Goal: Task Accomplishment & Management: Manage account settings

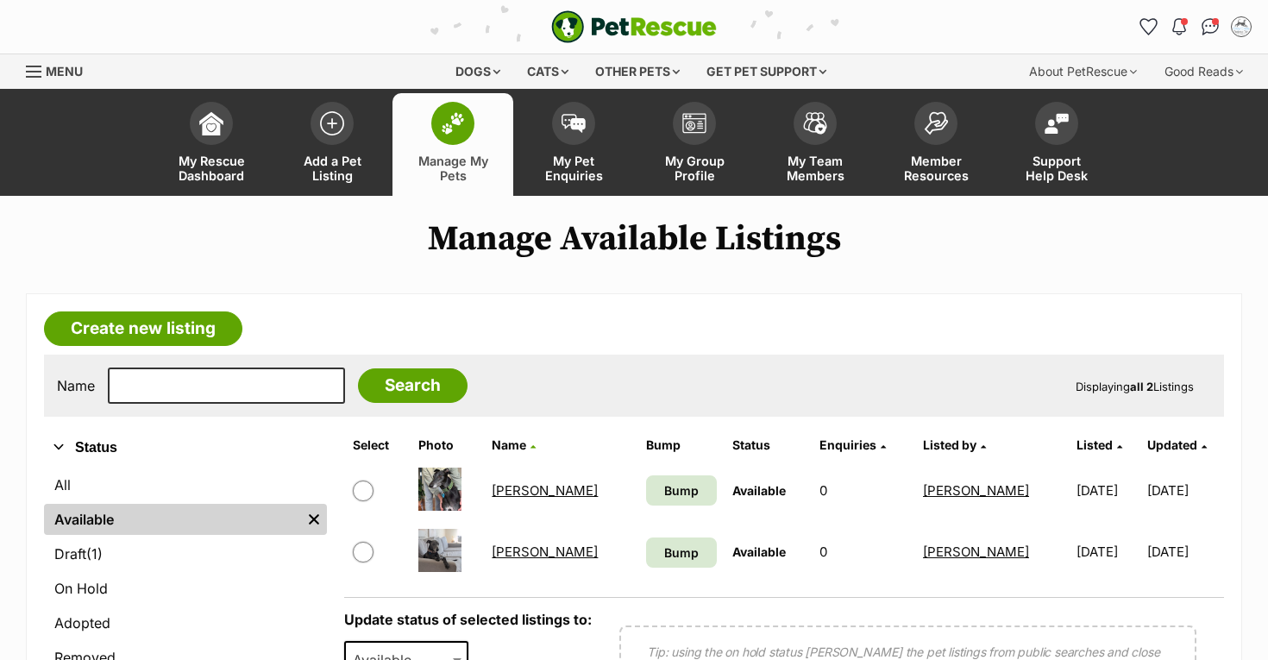
click at [366, 550] on input "checkbox" at bounding box center [363, 552] width 21 height 21
checkbox input "true"
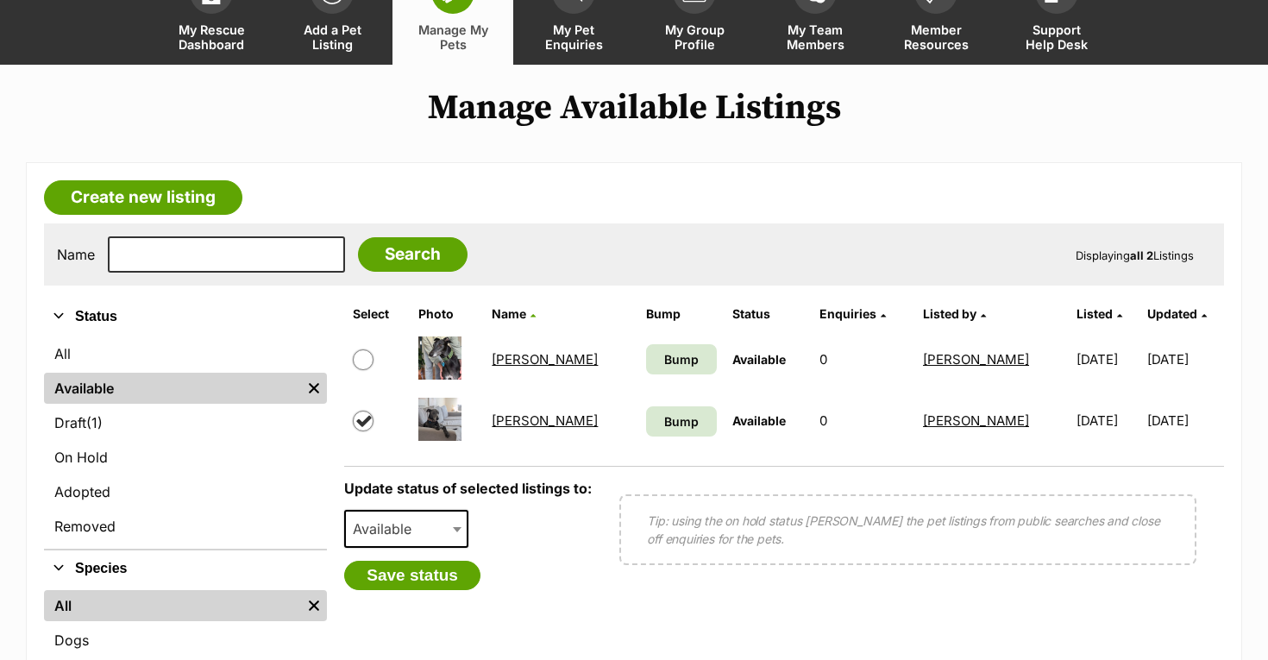
scroll to position [130, 0]
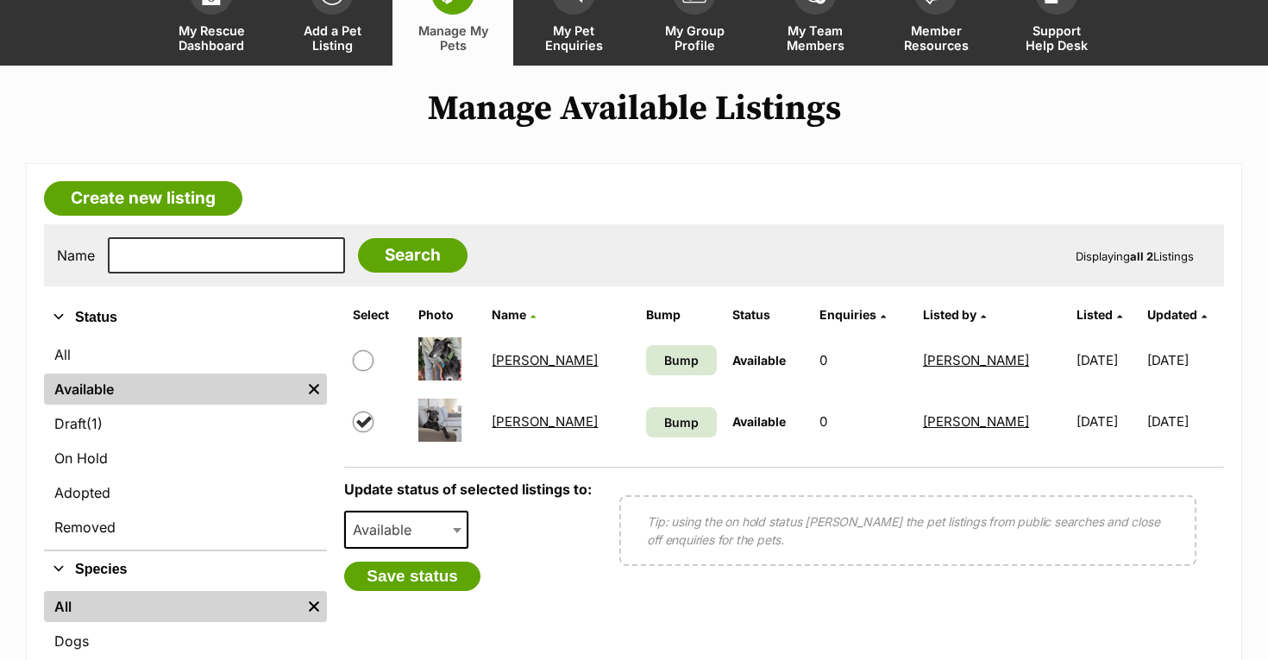
click at [521, 426] on link "Leonard" at bounding box center [545, 421] width 106 height 16
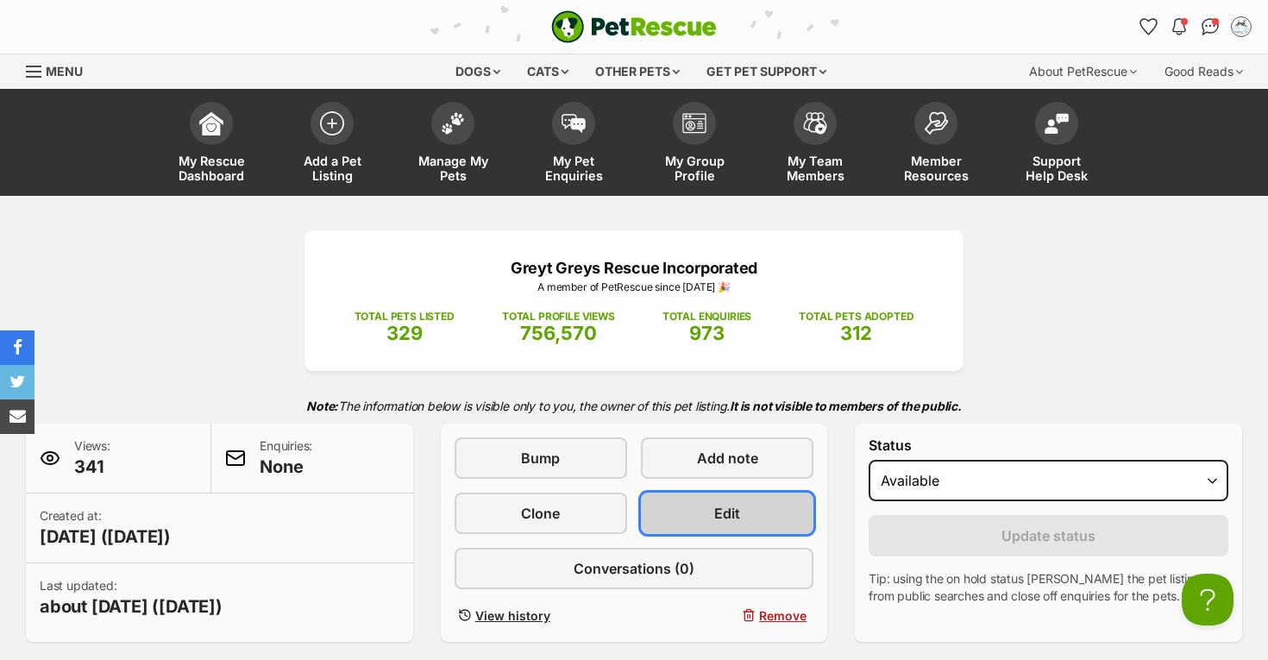
click at [732, 509] on span "Edit" at bounding box center [727, 513] width 26 height 21
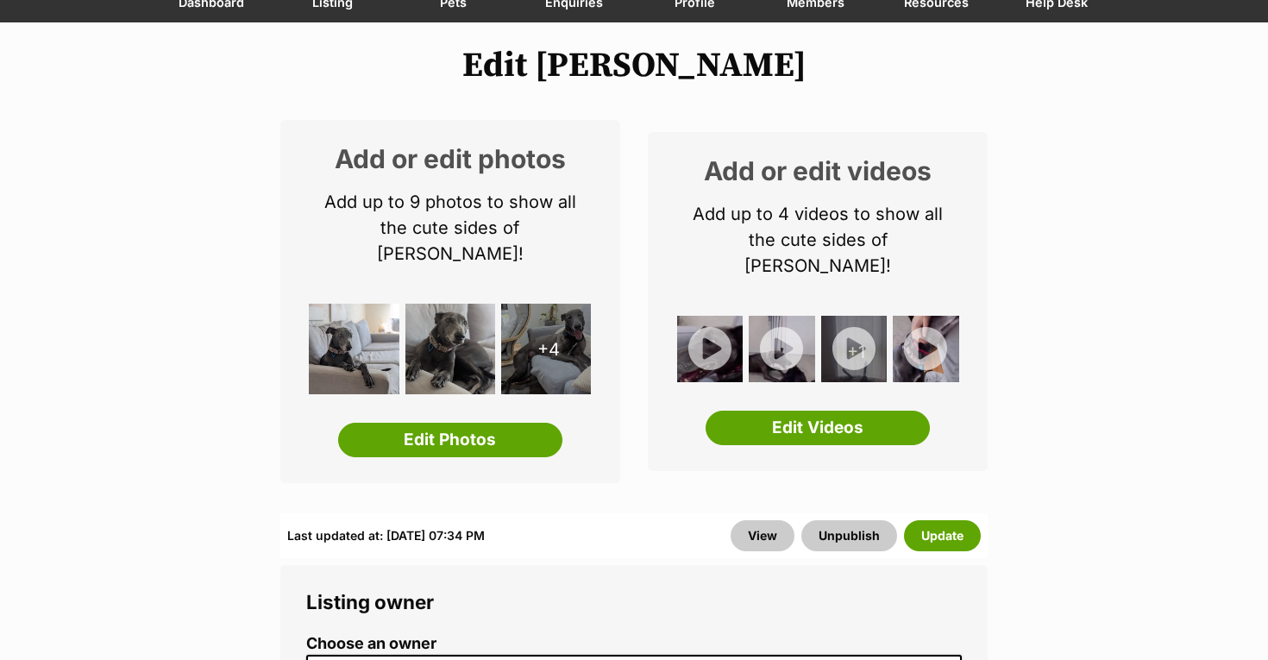
scroll to position [176, 0]
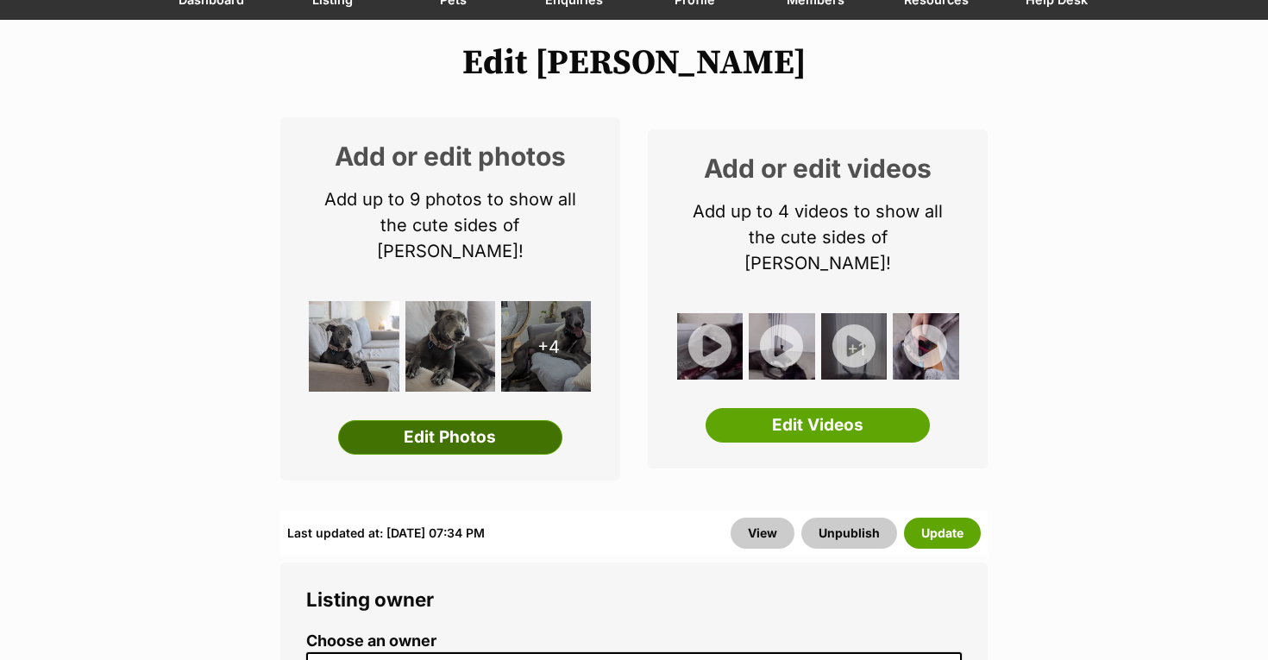
click at [486, 420] on link "Edit Photos" at bounding box center [450, 437] width 224 height 35
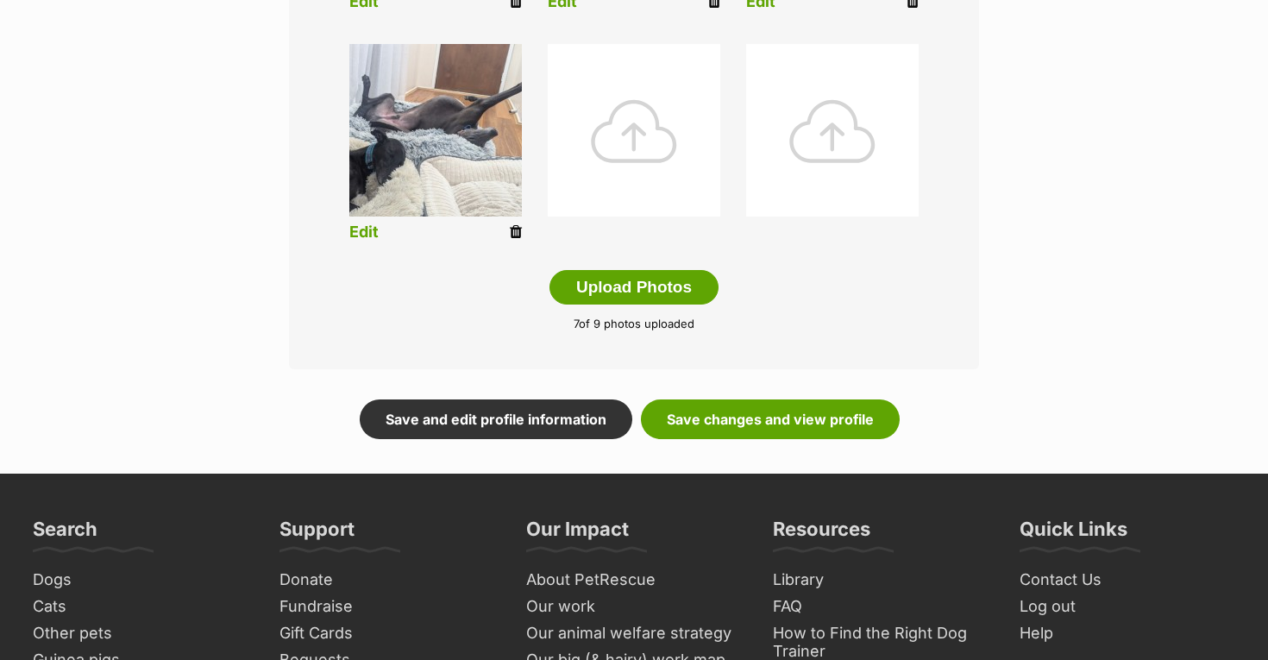
scroll to position [901, 0]
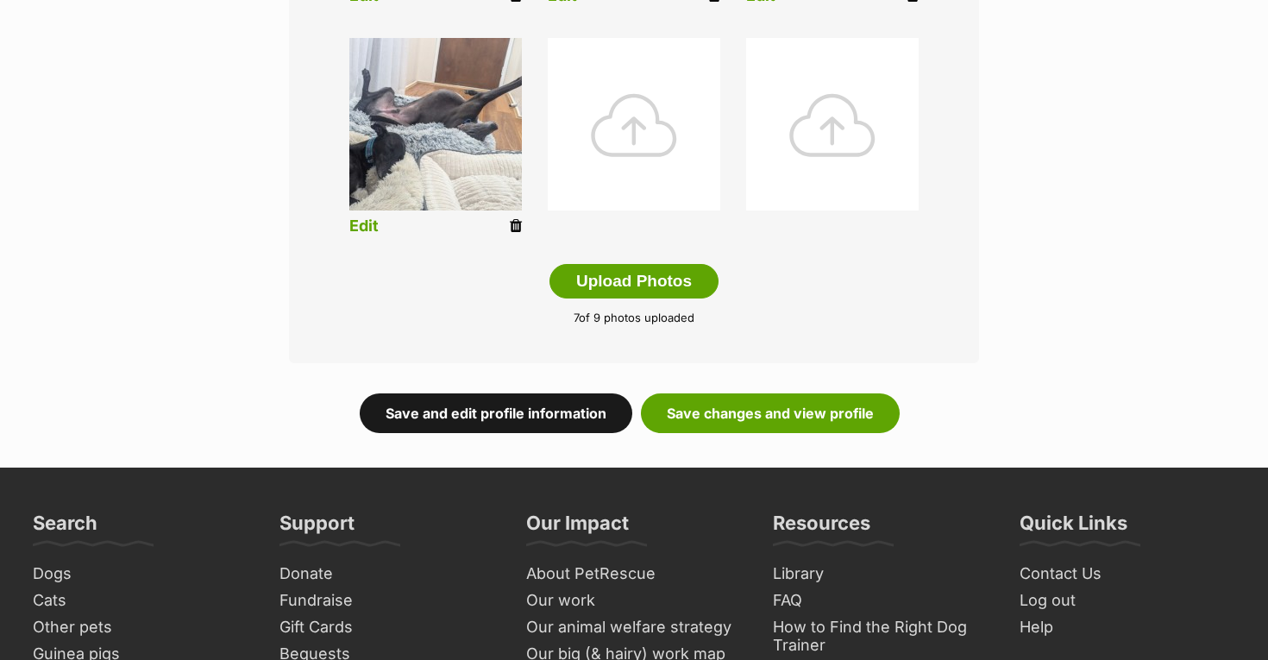
click at [560, 412] on link "Save and edit profile information" at bounding box center [496, 413] width 273 height 40
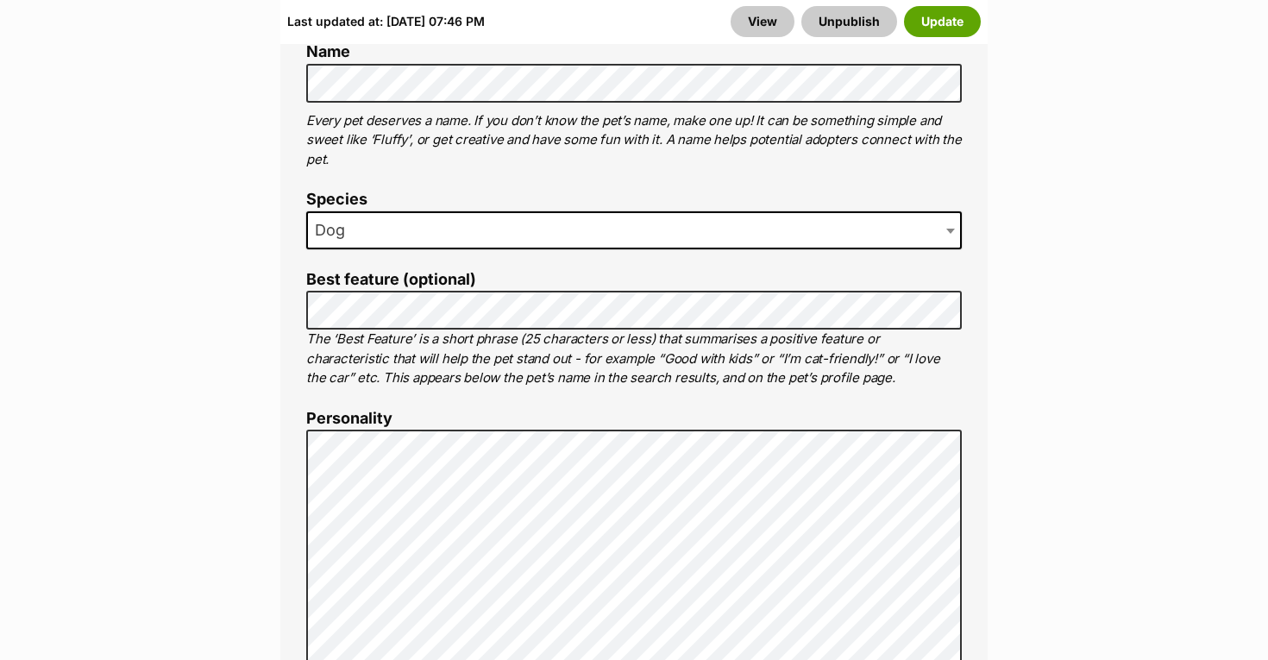
scroll to position [1083, 0]
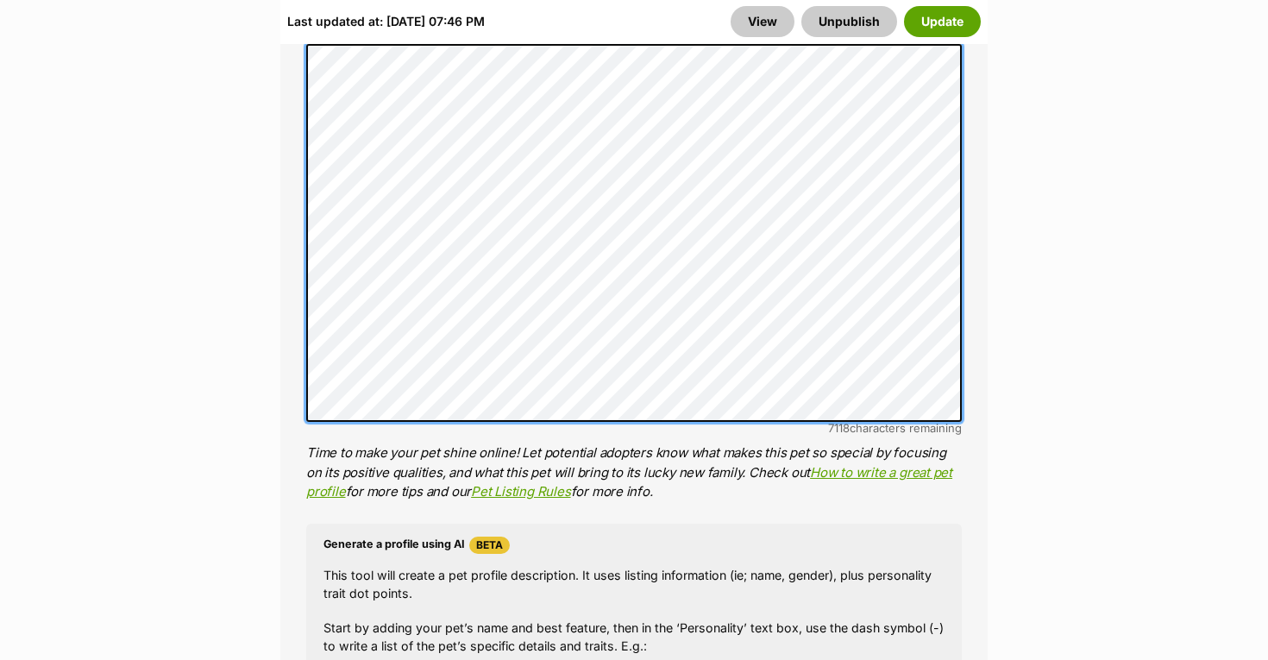
scroll to position [1432, 0]
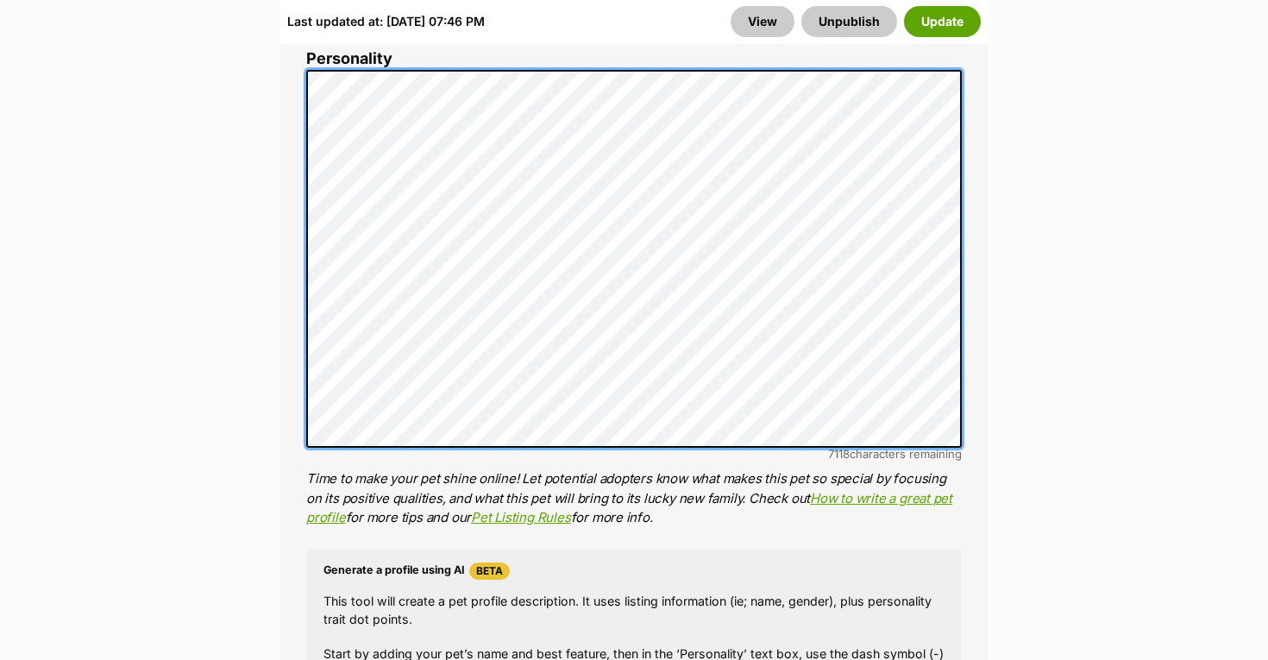
click at [297, 278] on div "About This Pet Name Henlo there, it looks like you might be using the pet name …" at bounding box center [634, 335] width 708 height 1445
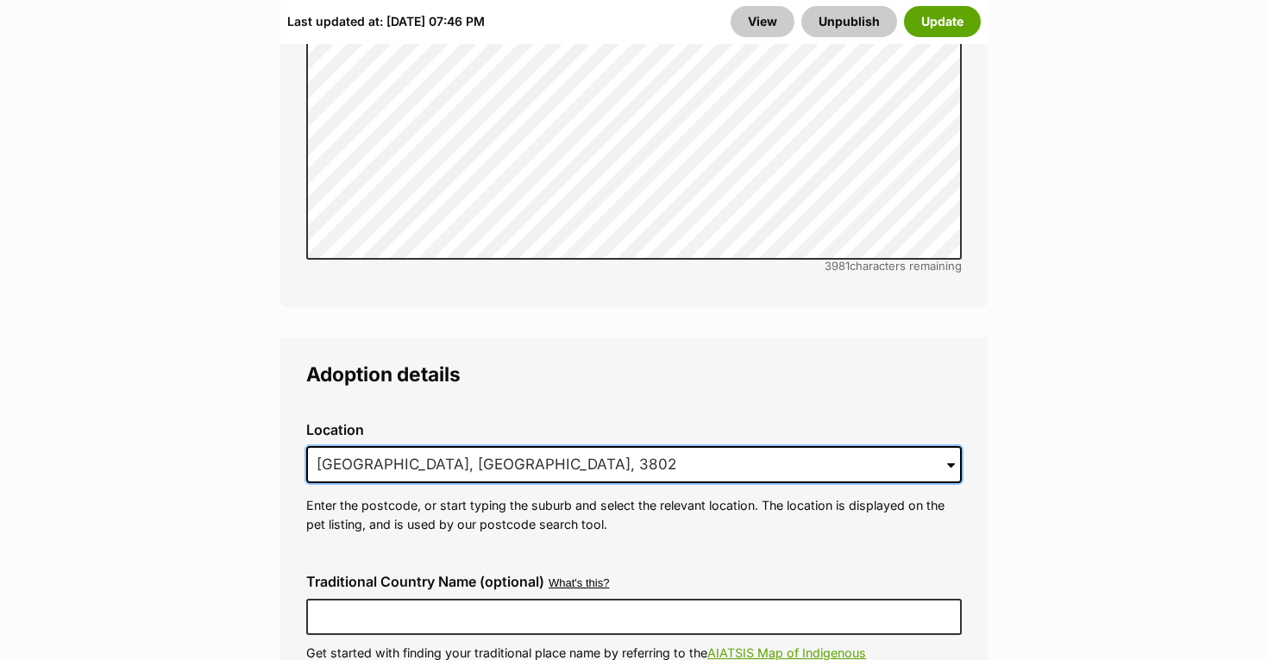
scroll to position [0, 0]
drag, startPoint x: 514, startPoint y: 406, endPoint x: 251, endPoint y: 393, distance: 263.5
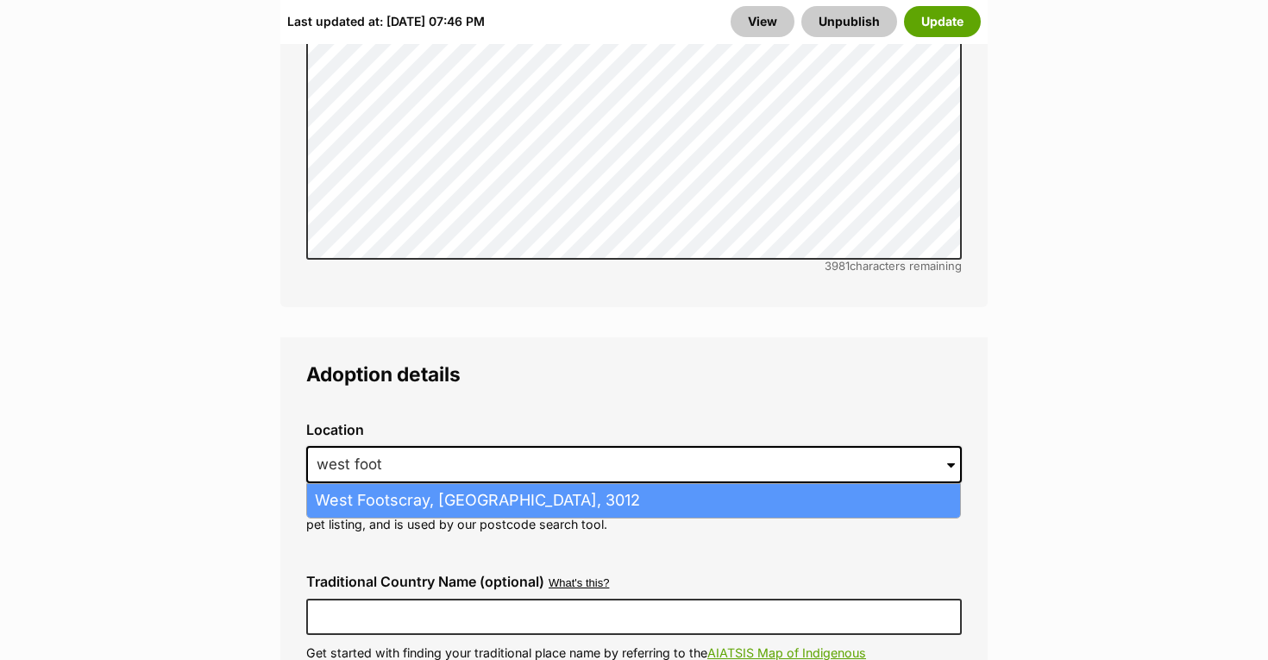
click at [359, 484] on li "West Footscray, Victoria, 3012" at bounding box center [633, 501] width 653 height 34
type input "West Footscray, Victoria, 3012"
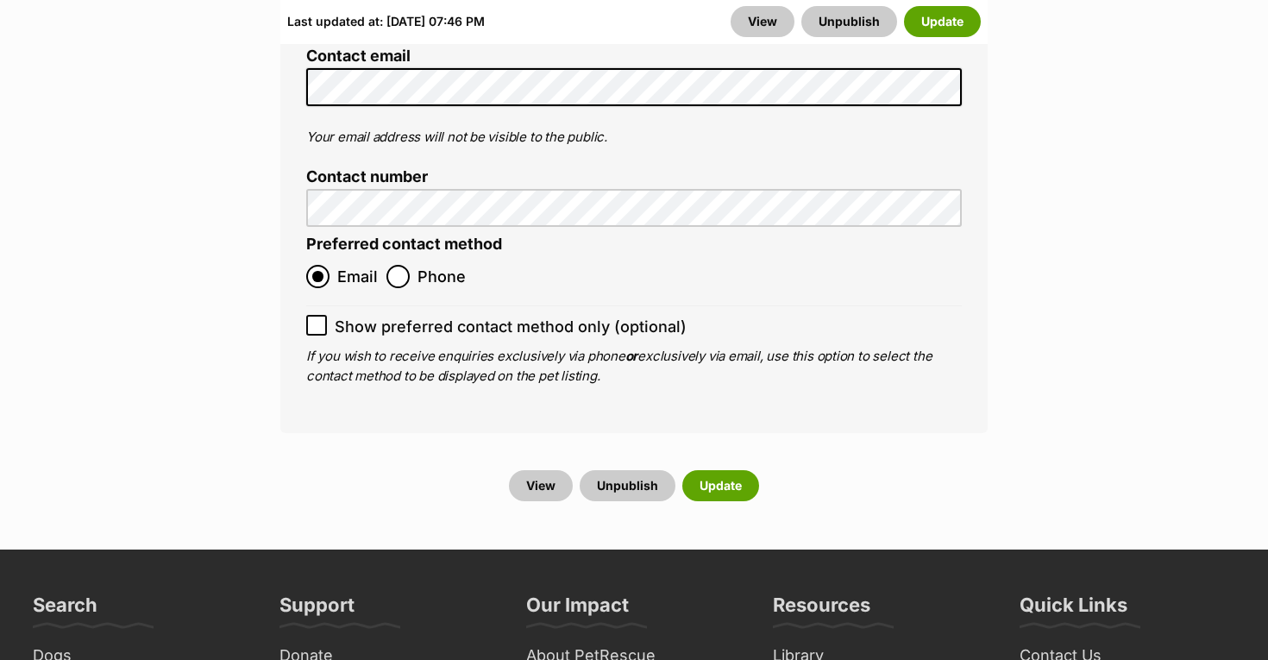
scroll to position [7392, 0]
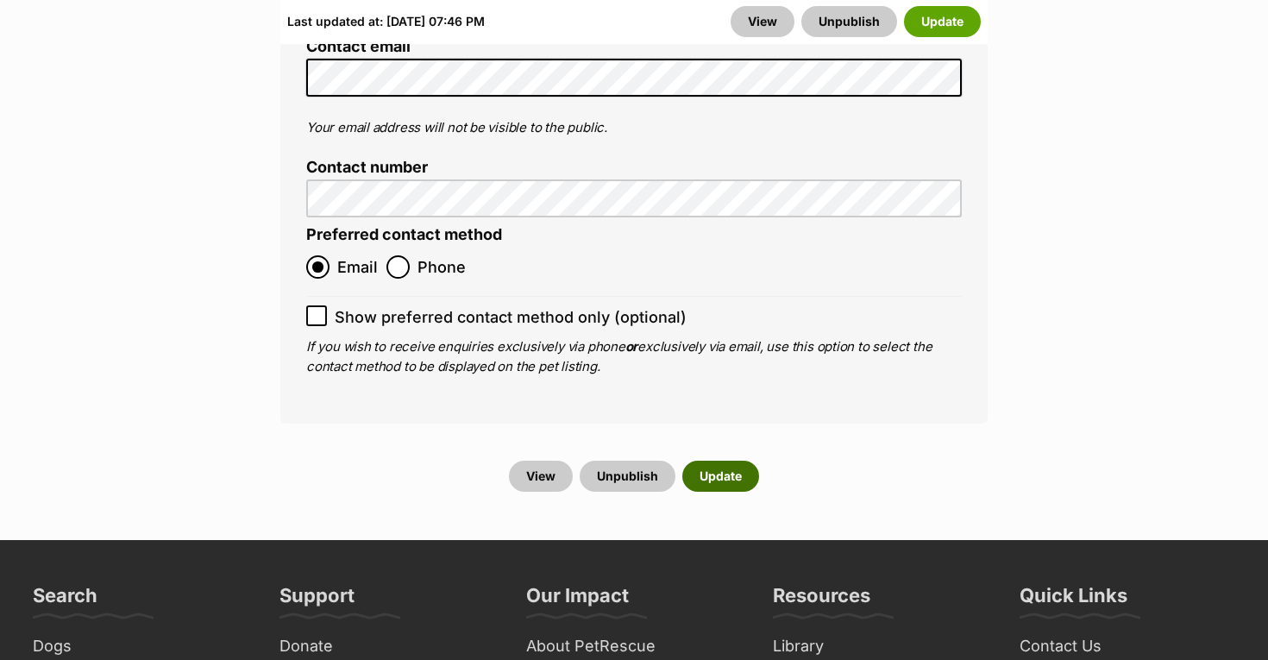
click at [730, 461] on button "Update" at bounding box center [721, 476] width 77 height 31
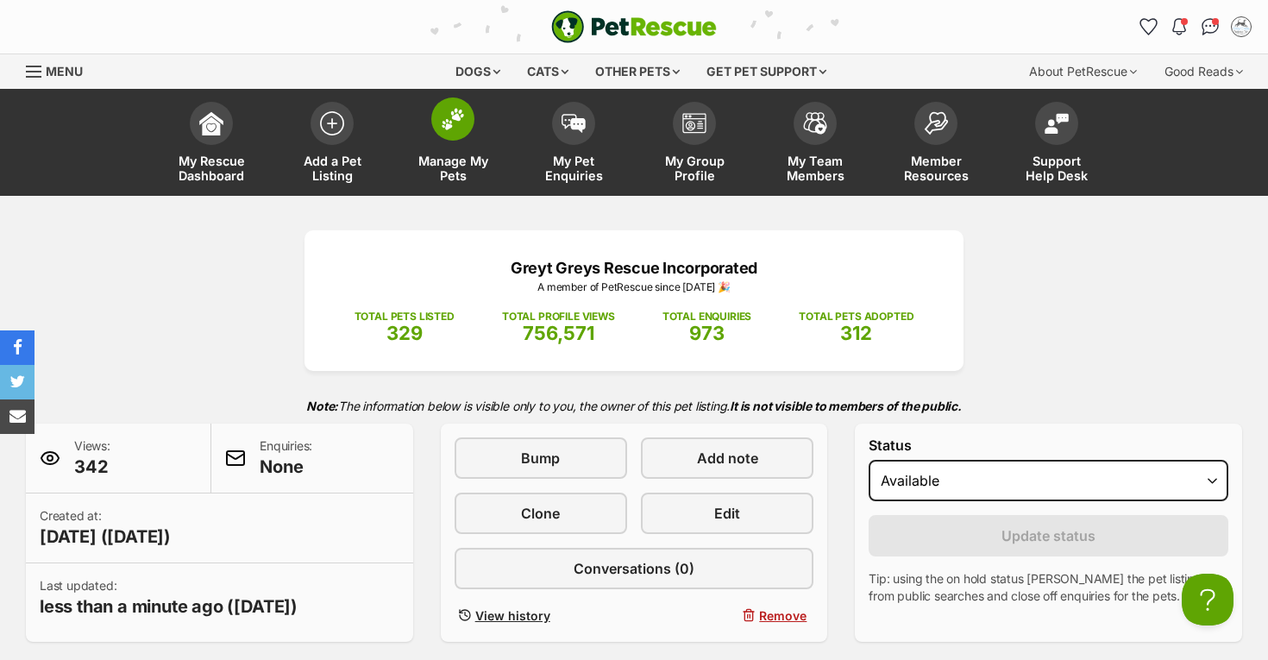
click at [445, 171] on span "Manage My Pets" at bounding box center [453, 168] width 78 height 29
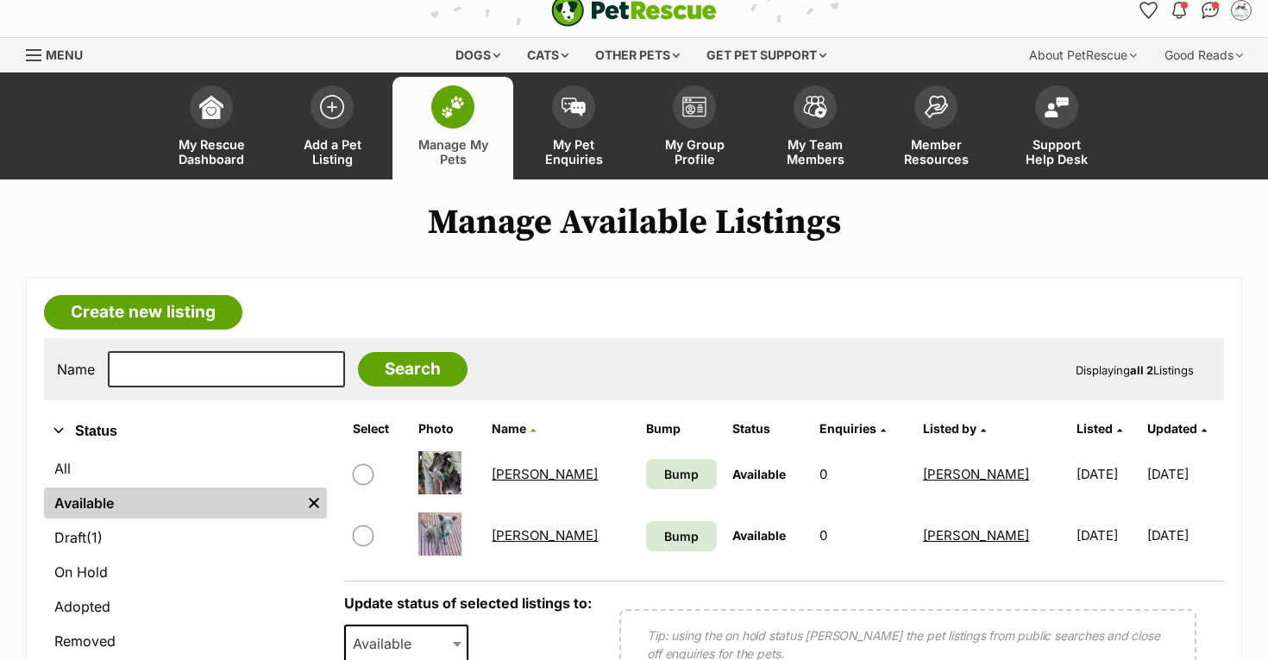
scroll to position [25, 0]
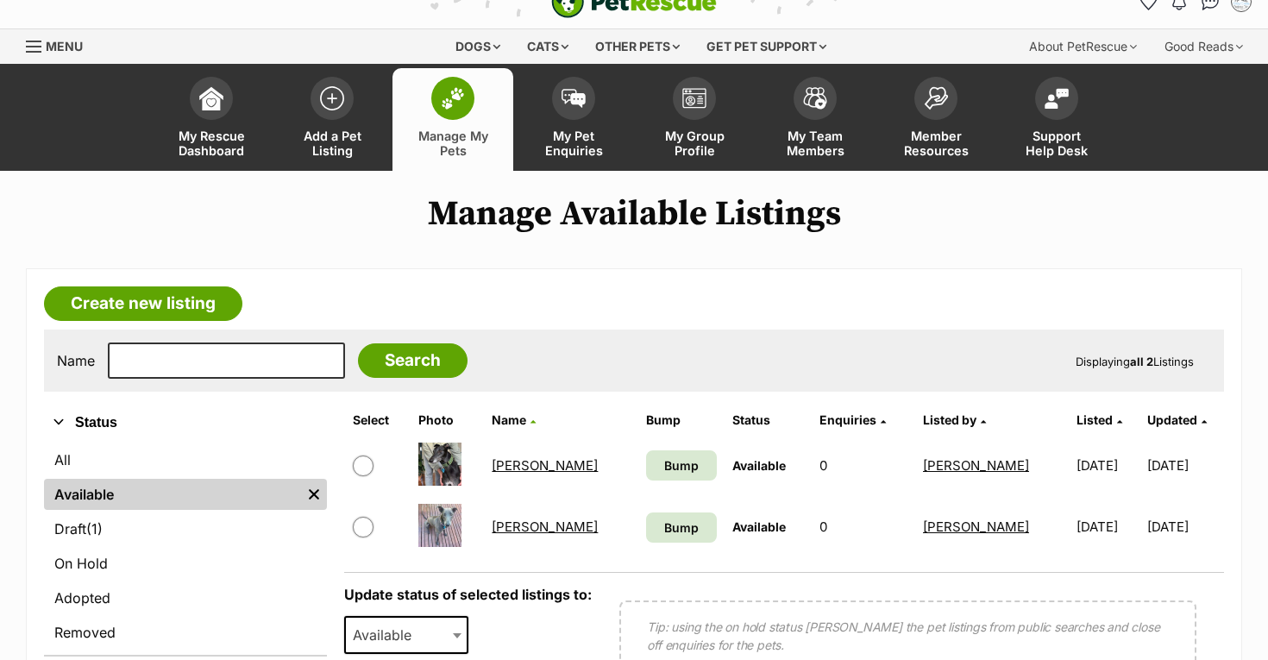
click at [525, 465] on link "Bernie" at bounding box center [545, 465] width 106 height 16
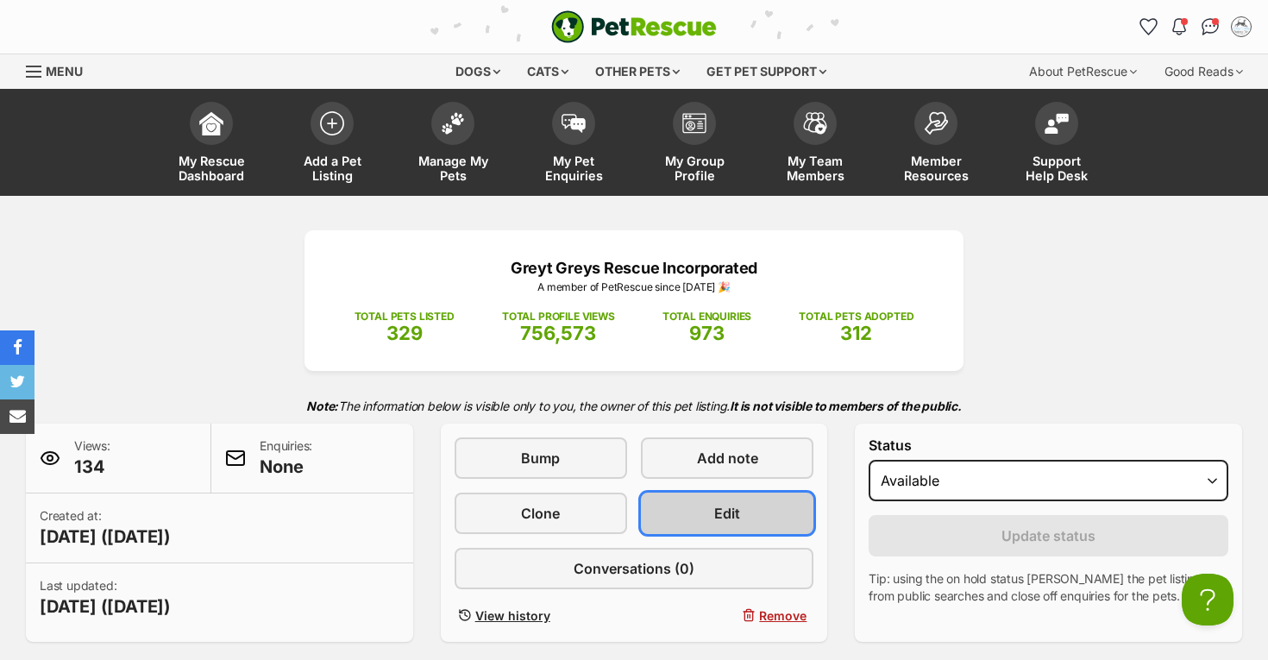
click at [708, 510] on link "Edit" at bounding box center [727, 513] width 173 height 41
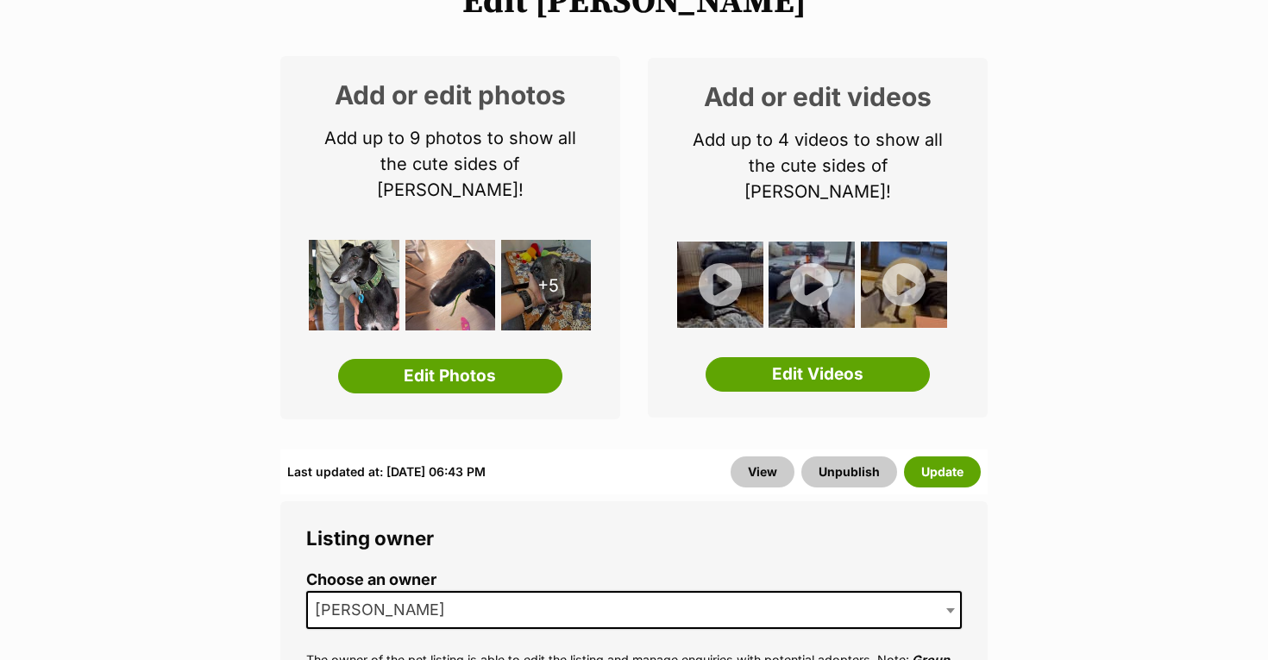
scroll to position [242, 0]
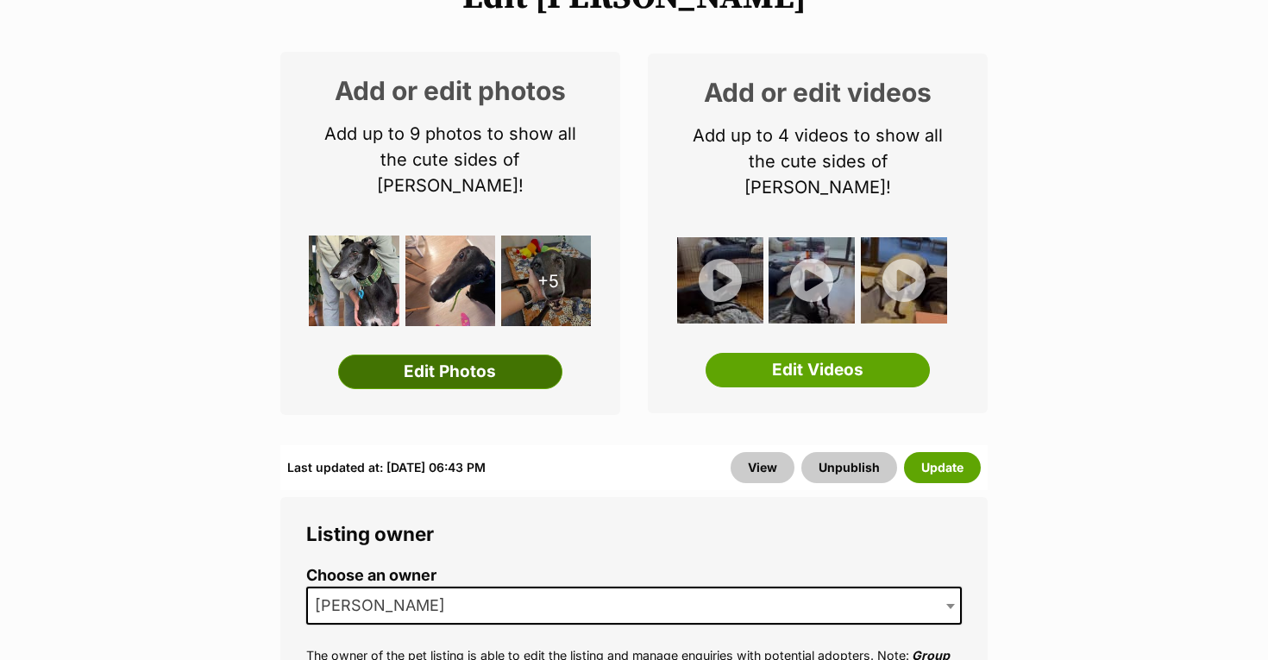
click at [476, 355] on link "Edit Photos" at bounding box center [450, 372] width 224 height 35
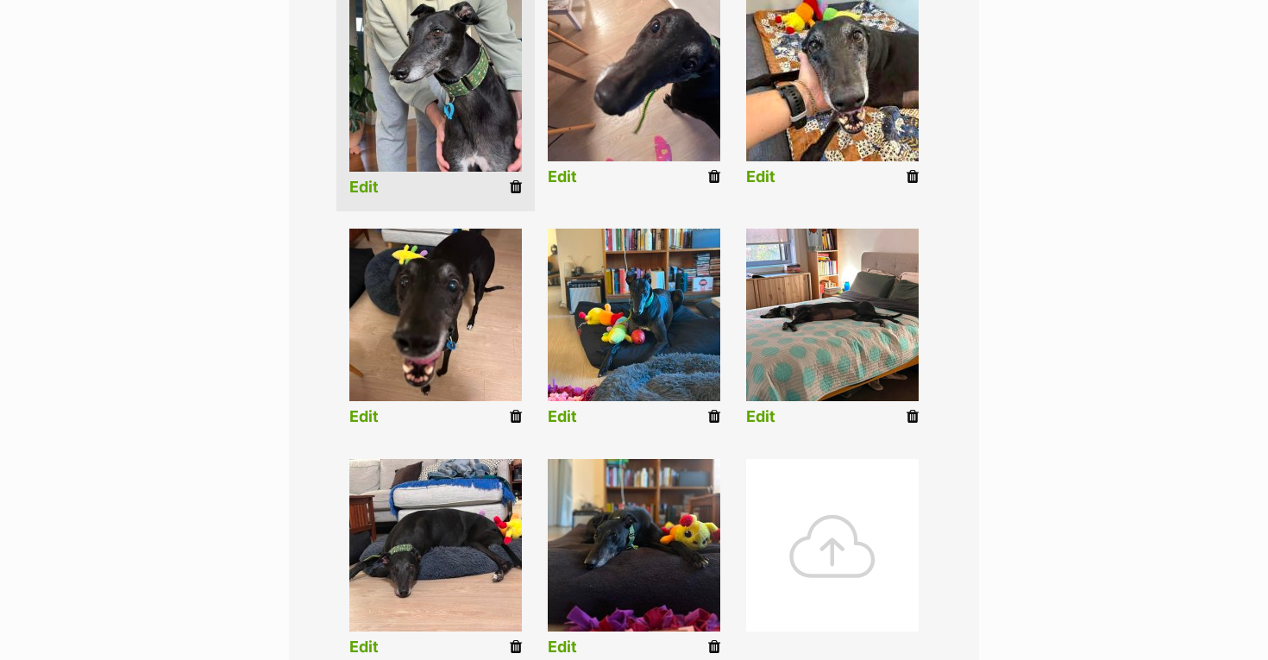
scroll to position [486, 0]
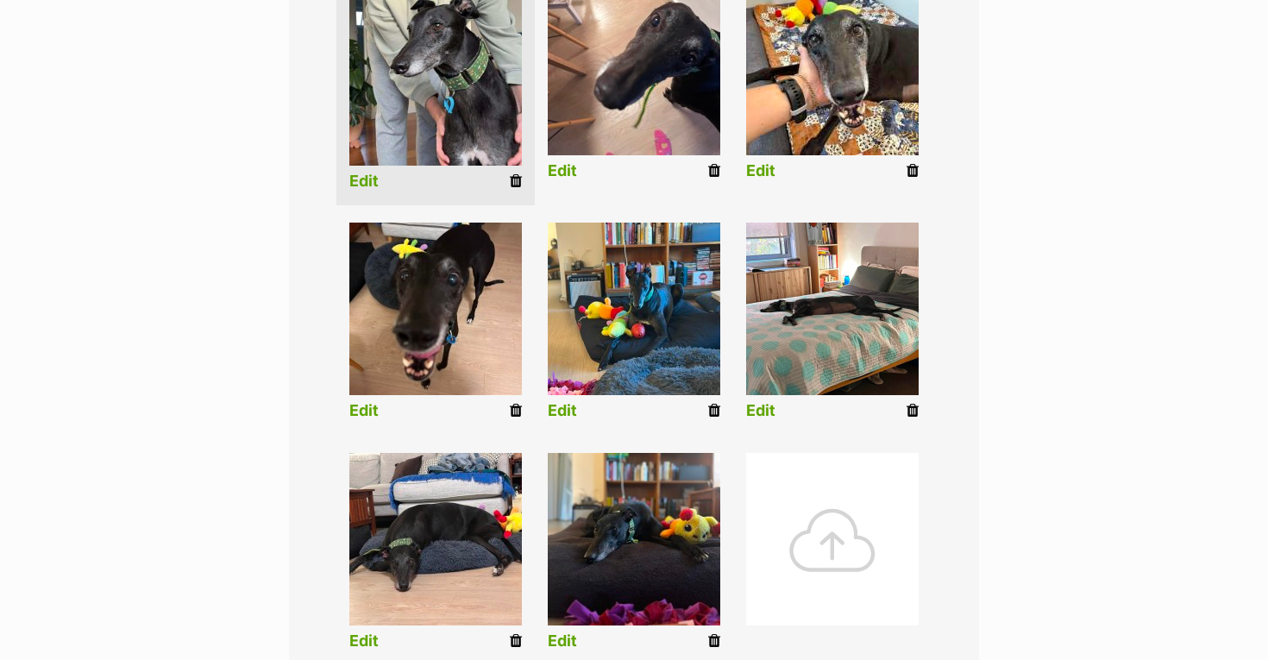
click at [515, 413] on icon at bounding box center [516, 411] width 12 height 16
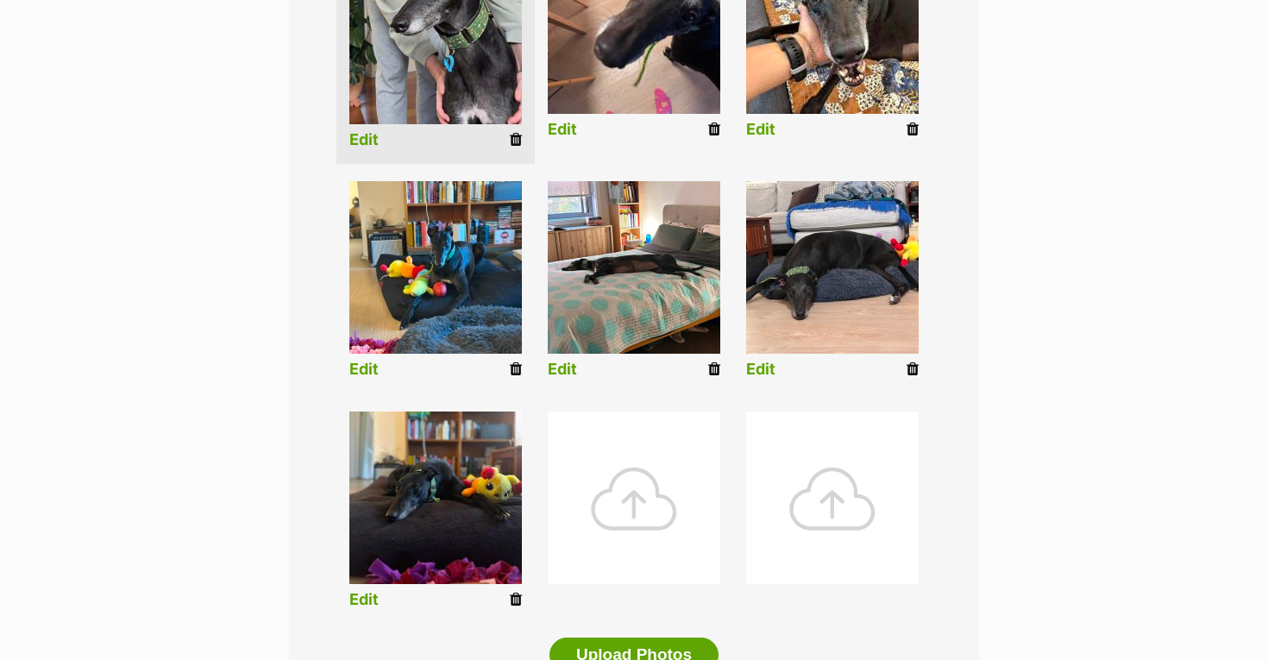
scroll to position [529, 0]
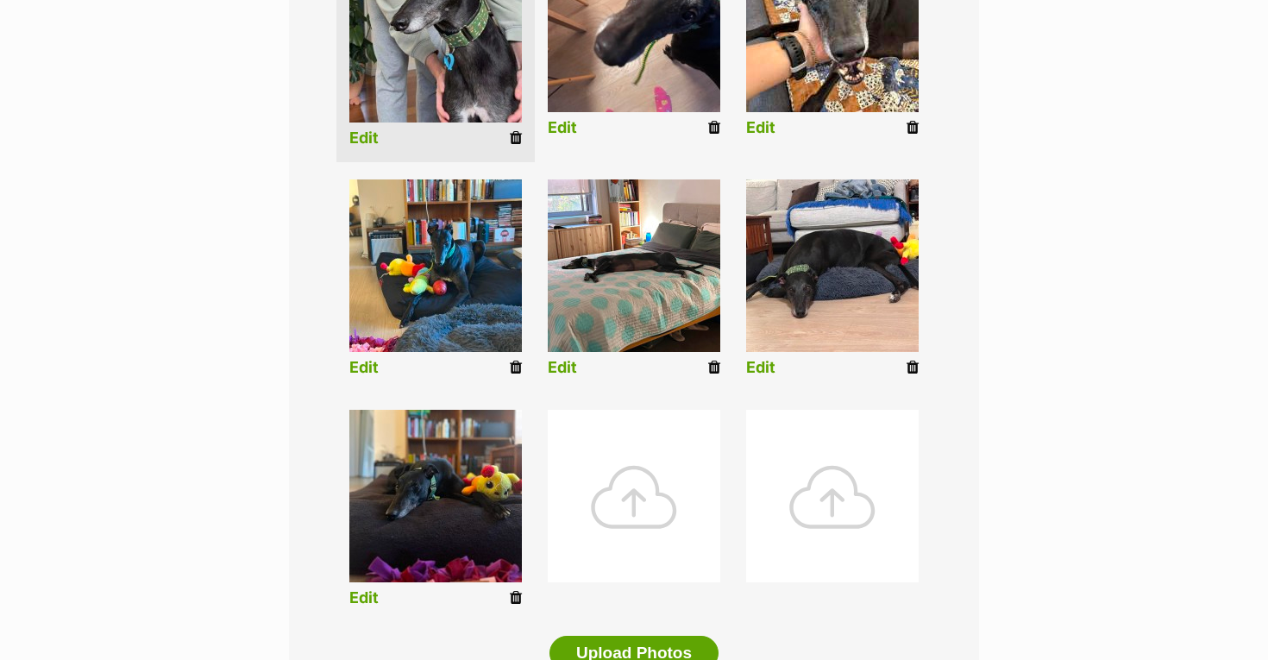
click at [513, 597] on icon at bounding box center [516, 598] width 12 height 16
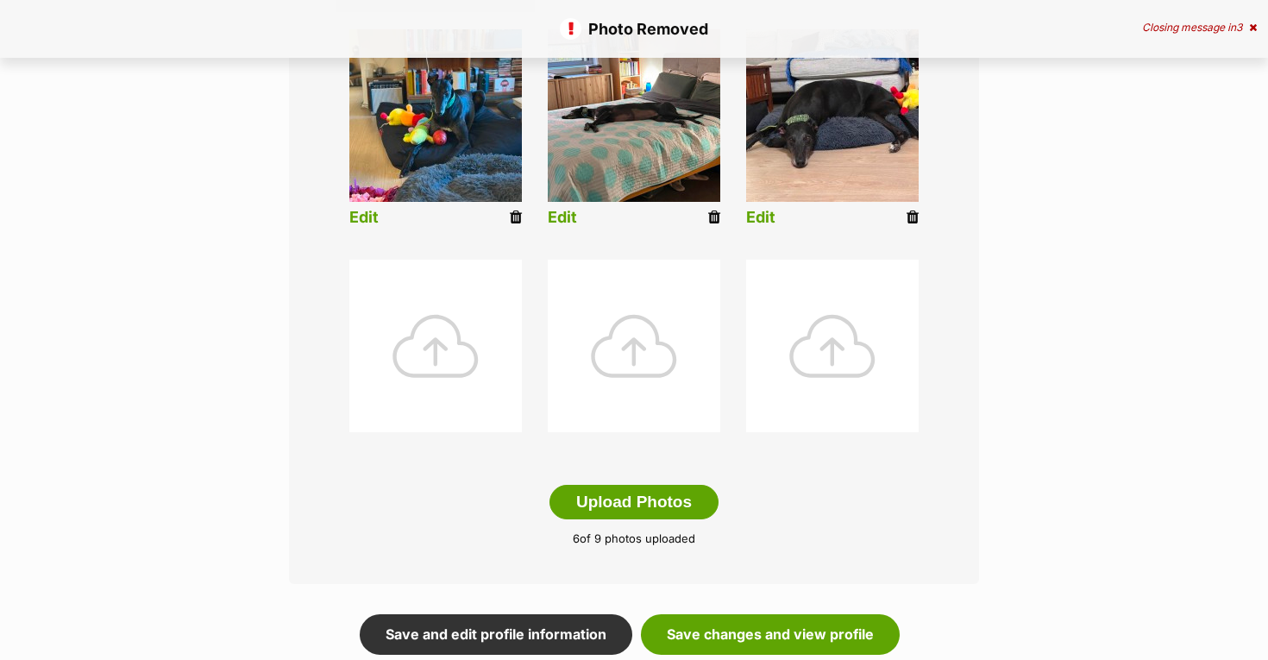
scroll to position [684, 0]
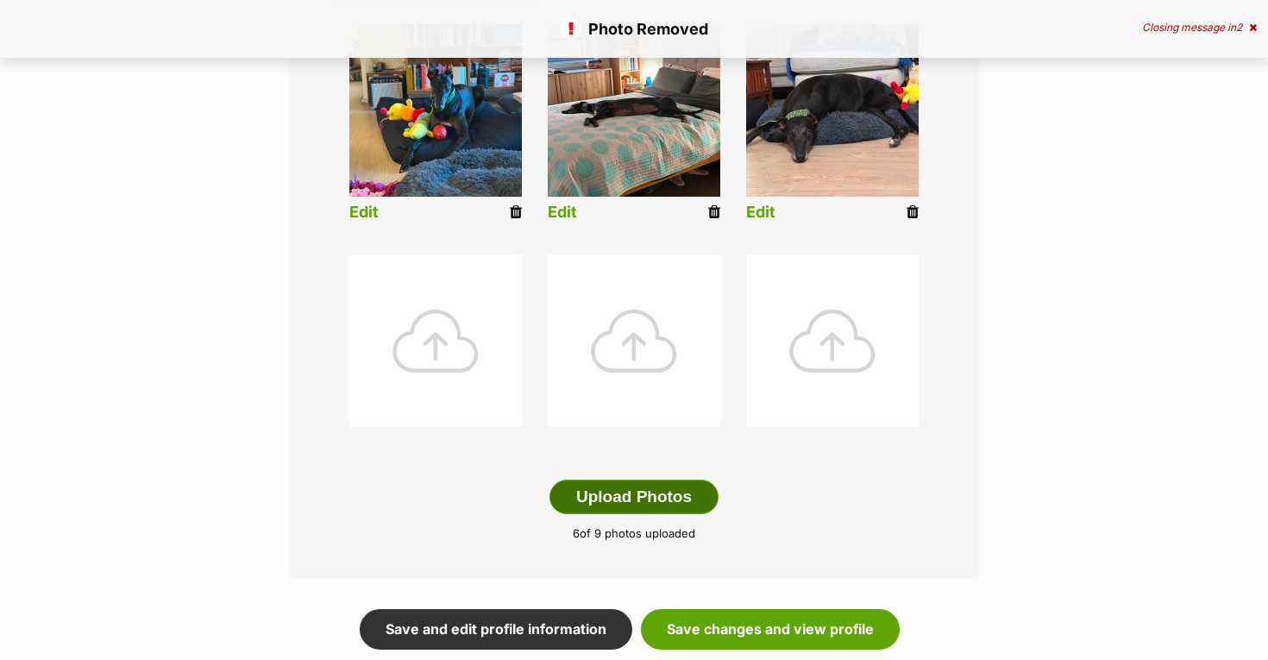
click at [627, 507] on button "Upload Photos" at bounding box center [634, 497] width 169 height 35
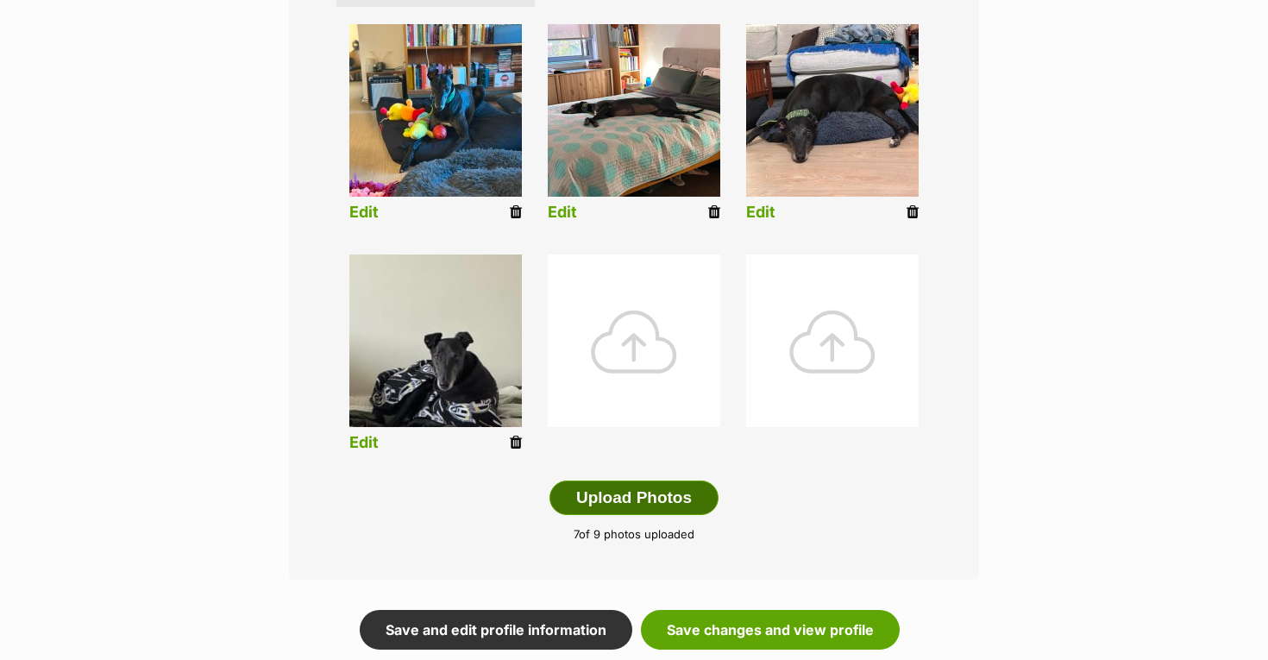
click at [636, 494] on button "Upload Photos" at bounding box center [634, 498] width 169 height 35
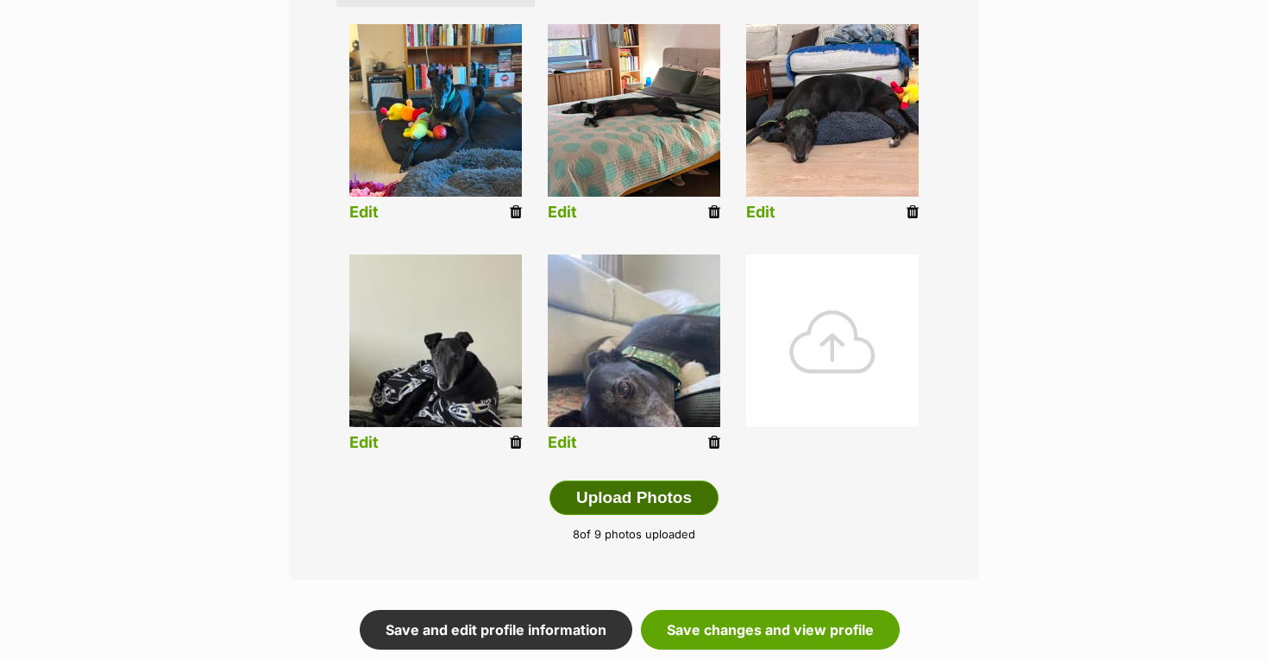
click at [661, 496] on button "Upload Photos" at bounding box center [634, 498] width 169 height 35
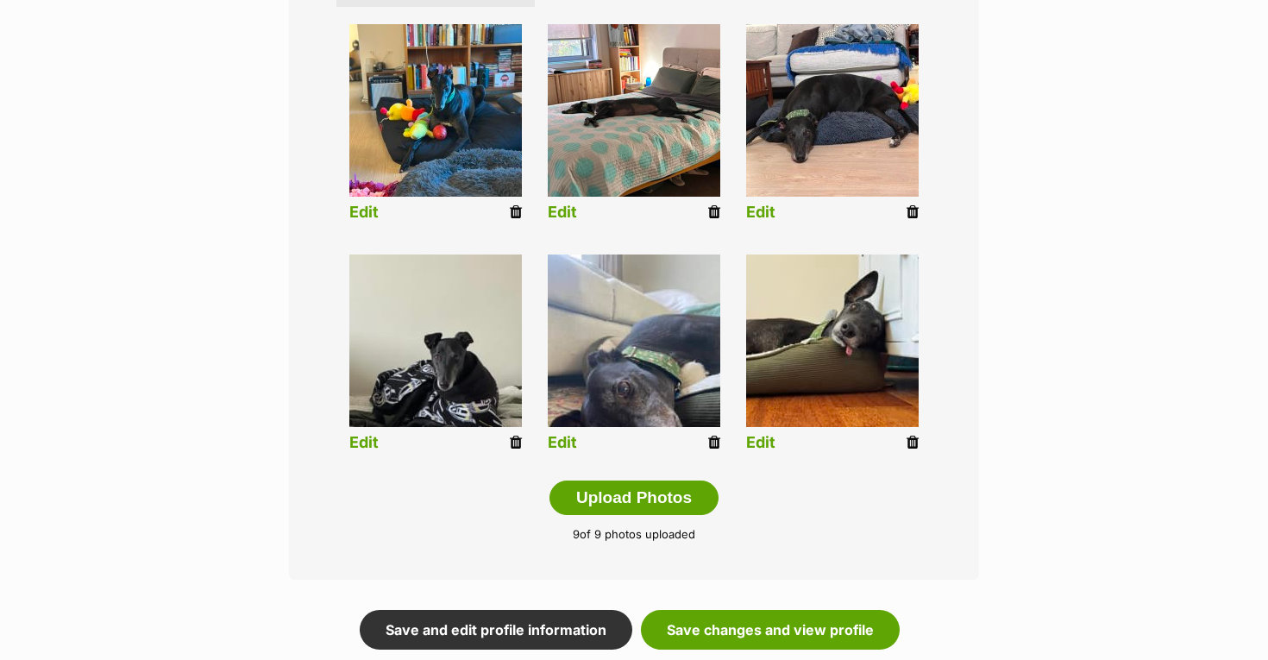
click at [370, 448] on link "Edit" at bounding box center [363, 443] width 29 height 18
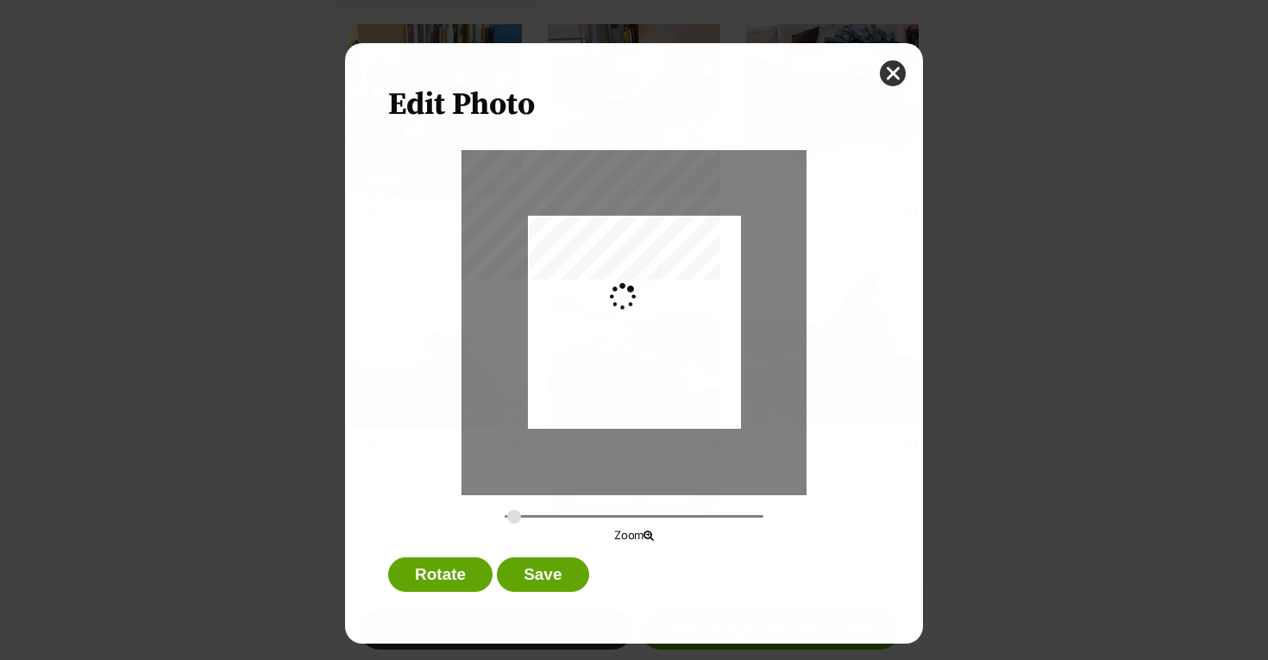
scroll to position [0, 0]
type input "0.2744"
drag, startPoint x: 685, startPoint y: 383, endPoint x: 676, endPoint y: 334, distance: 49.9
click at [676, 334] on div "Dialog Window - Close (Press escape to close)" at bounding box center [634, 287] width 213 height 284
click at [529, 579] on button "Save" at bounding box center [542, 574] width 91 height 35
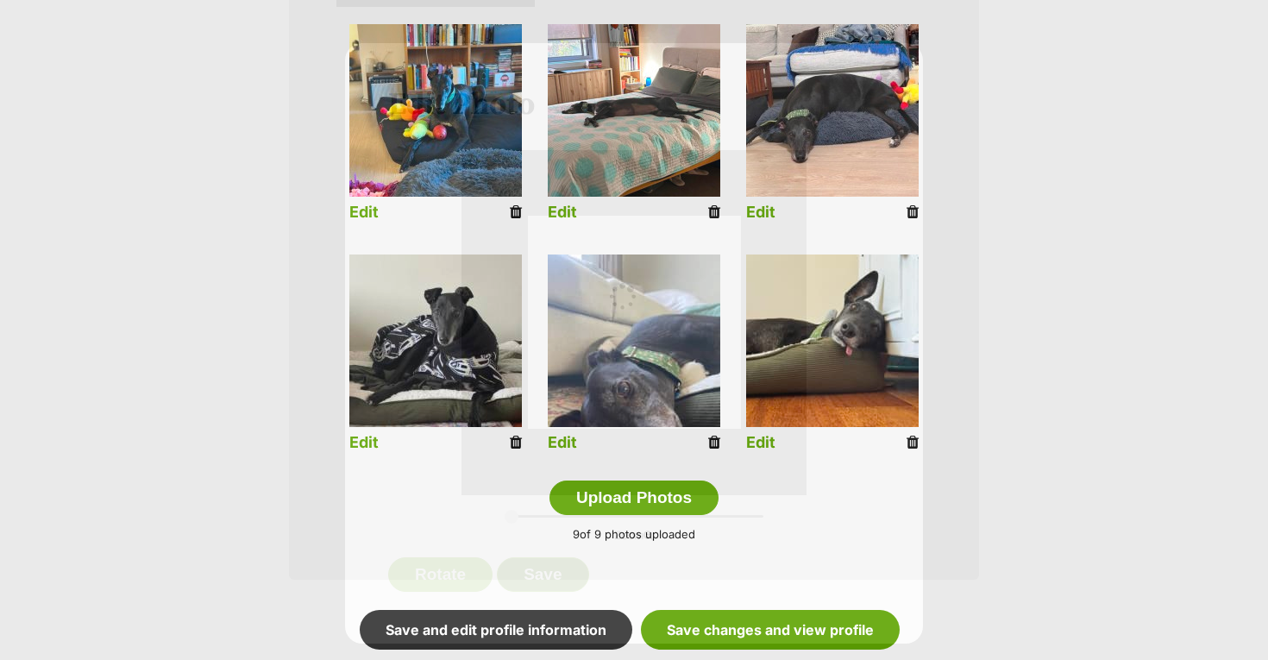
click at [529, 579] on button "Save" at bounding box center [542, 574] width 91 height 35
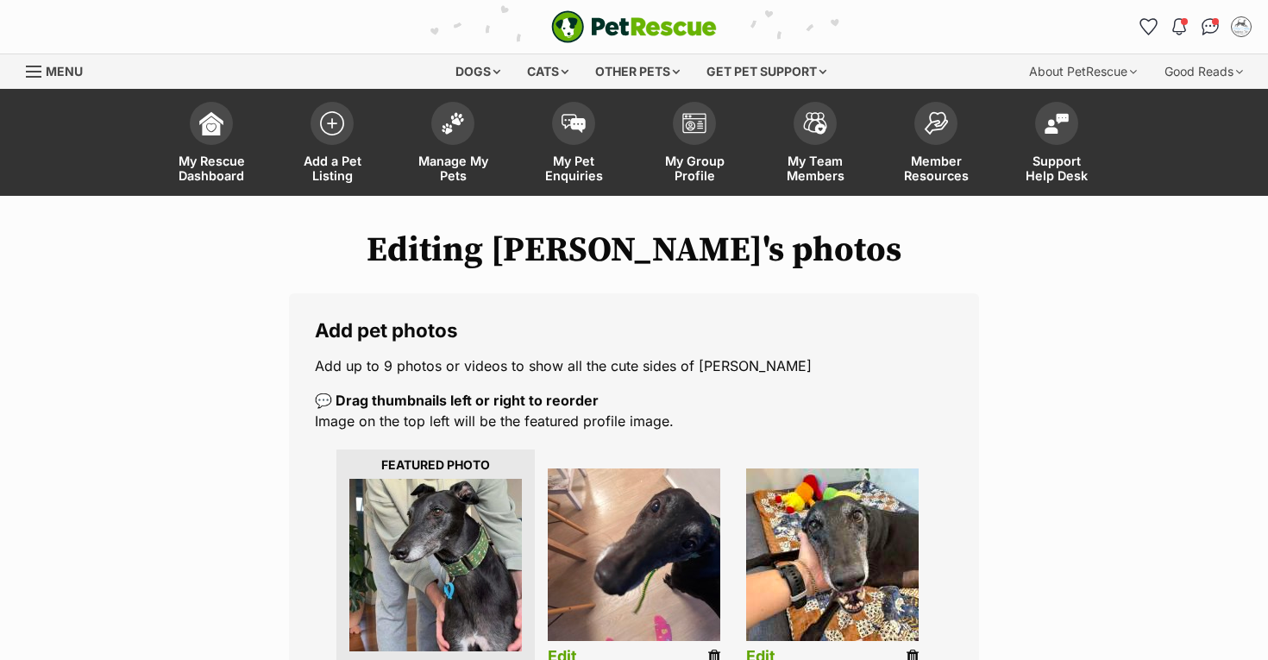
scroll to position [684, 0]
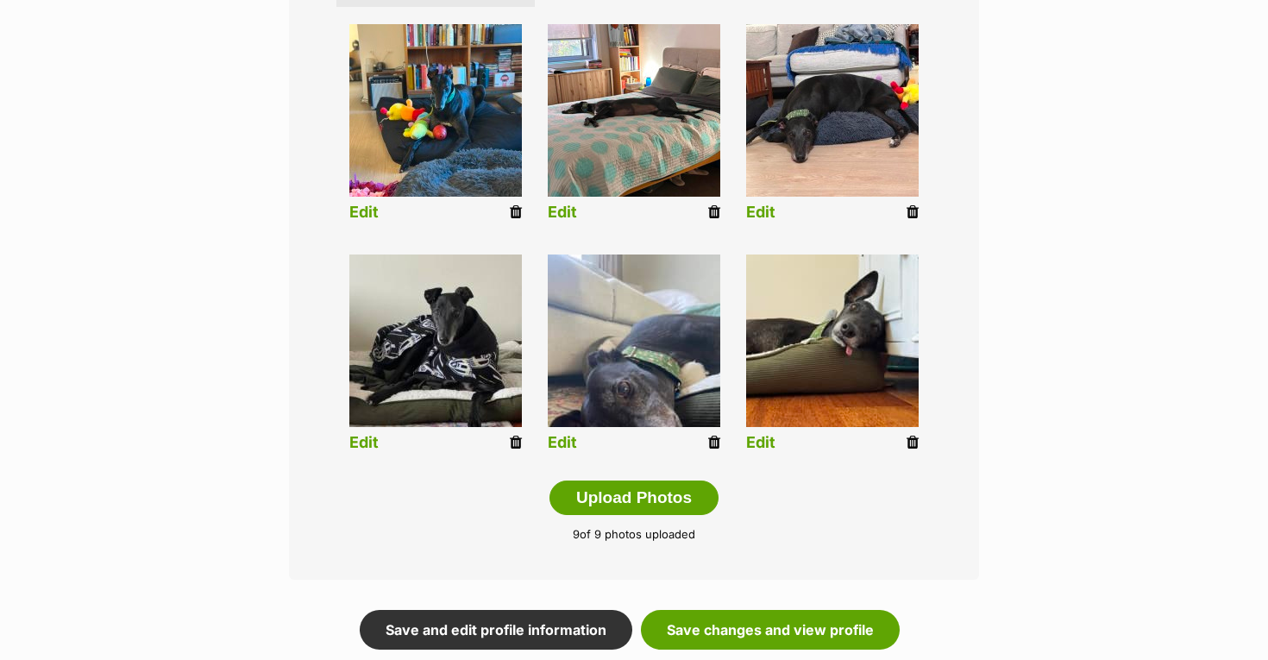
click at [562, 442] on link "Edit" at bounding box center [562, 443] width 29 height 18
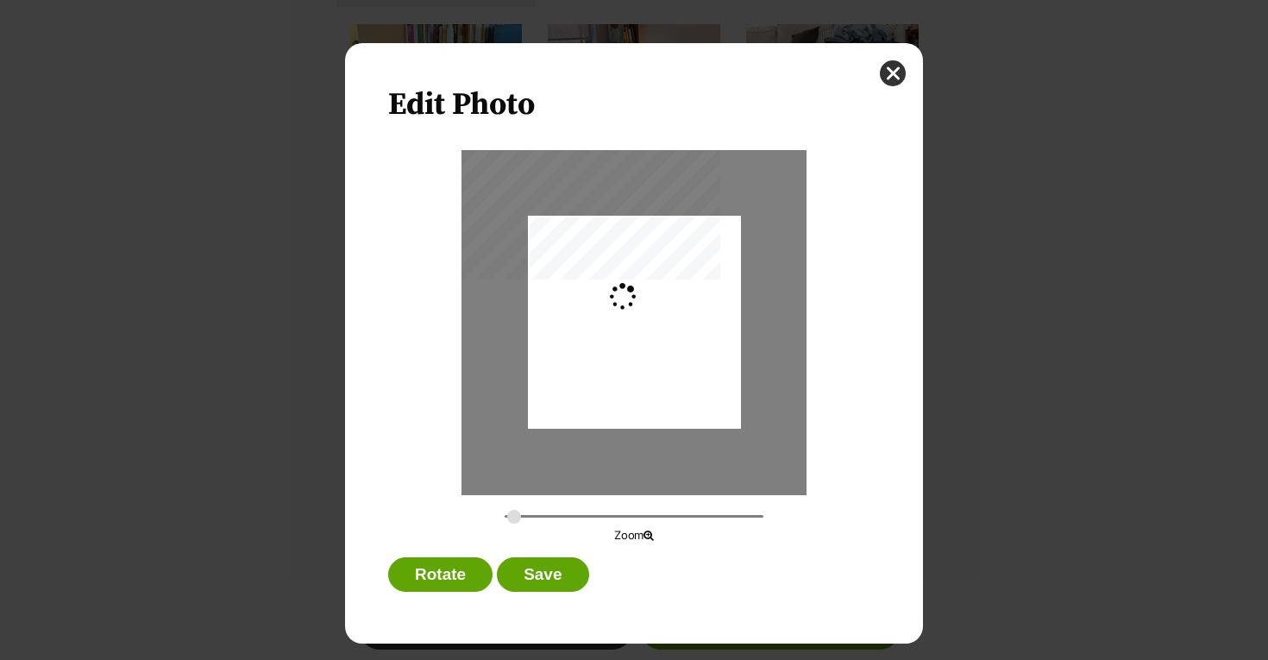
scroll to position [0, 0]
type input "0.2744"
drag, startPoint x: 683, startPoint y: 406, endPoint x: 683, endPoint y: 391, distance: 15.5
click at [683, 391] on div "Dialog Window - Close (Press escape to close)" at bounding box center [634, 306] width 213 height 379
click at [539, 576] on button "Save" at bounding box center [542, 574] width 91 height 35
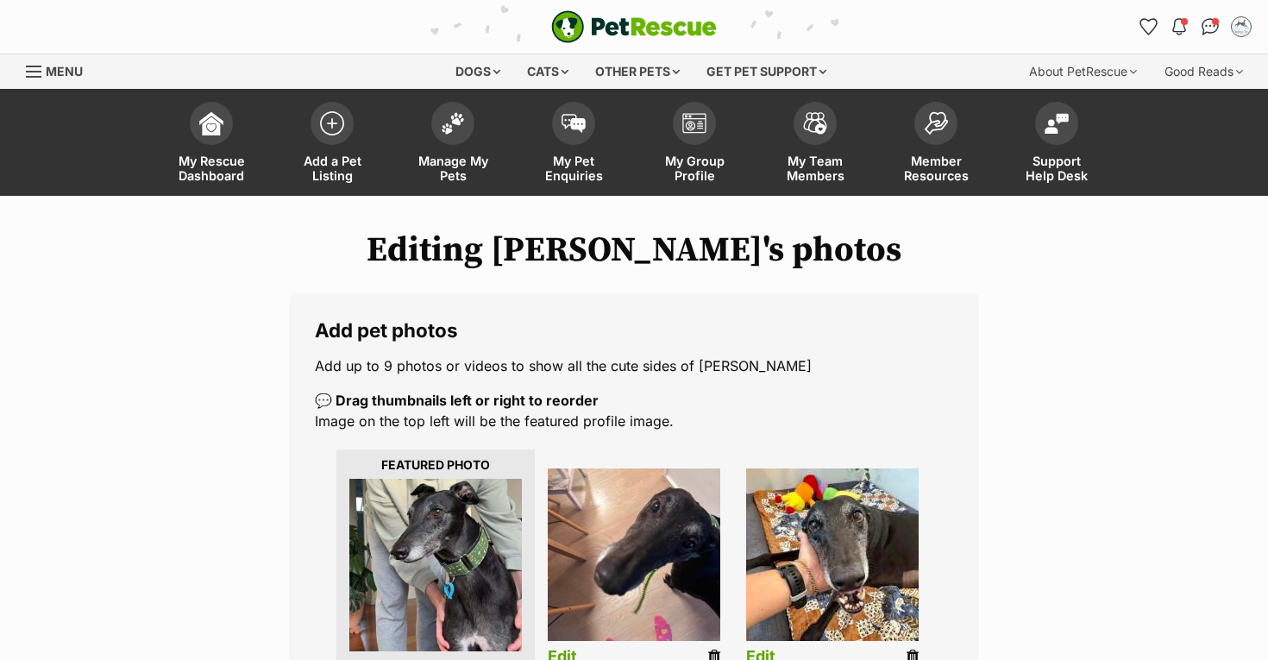
scroll to position [684, 0]
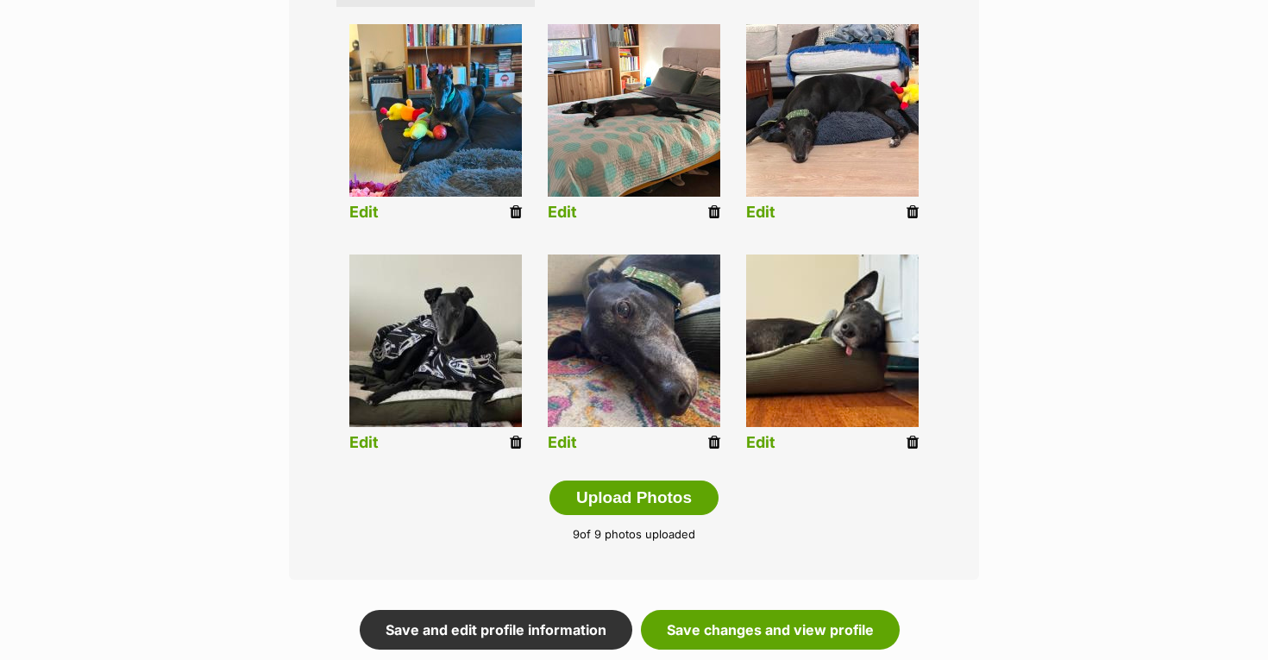
click at [763, 443] on link "Edit" at bounding box center [760, 443] width 29 height 18
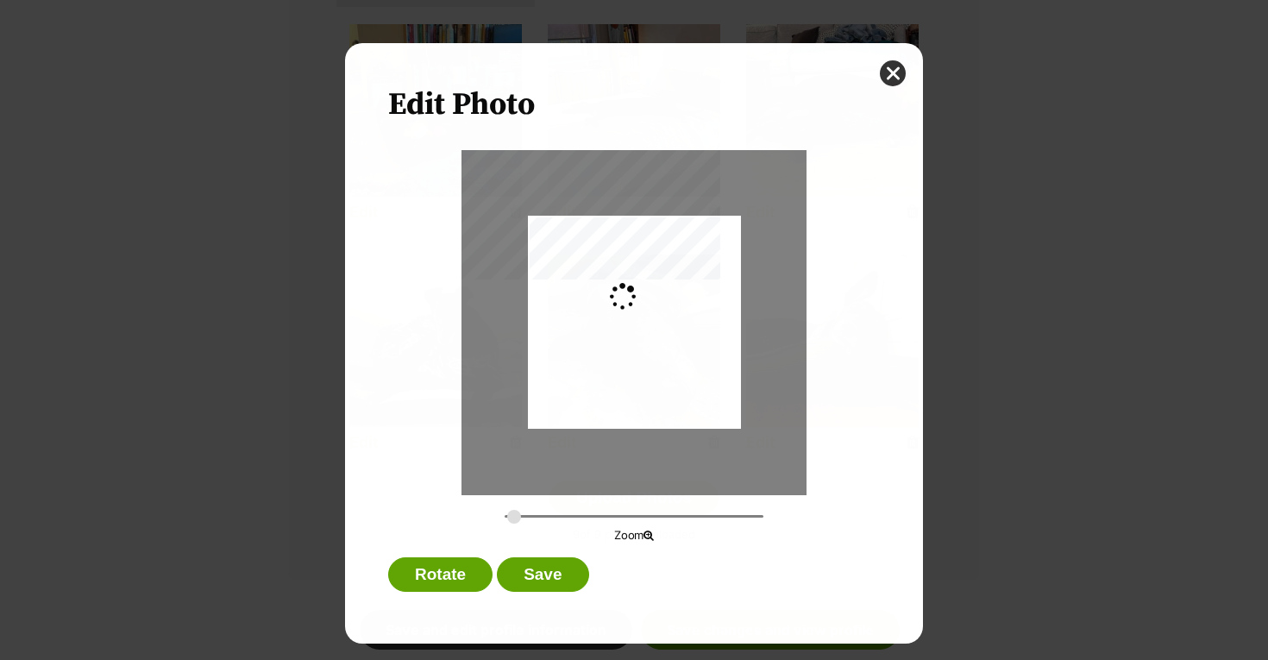
scroll to position [0, 0]
type input "0.2757"
drag, startPoint x: 694, startPoint y: 324, endPoint x: 695, endPoint y: 339, distance: 14.8
click at [695, 339] on div "Dialog Window - Close (Press escape to close)" at bounding box center [634, 322] width 214 height 213
click at [546, 577] on button "Save" at bounding box center [542, 574] width 91 height 35
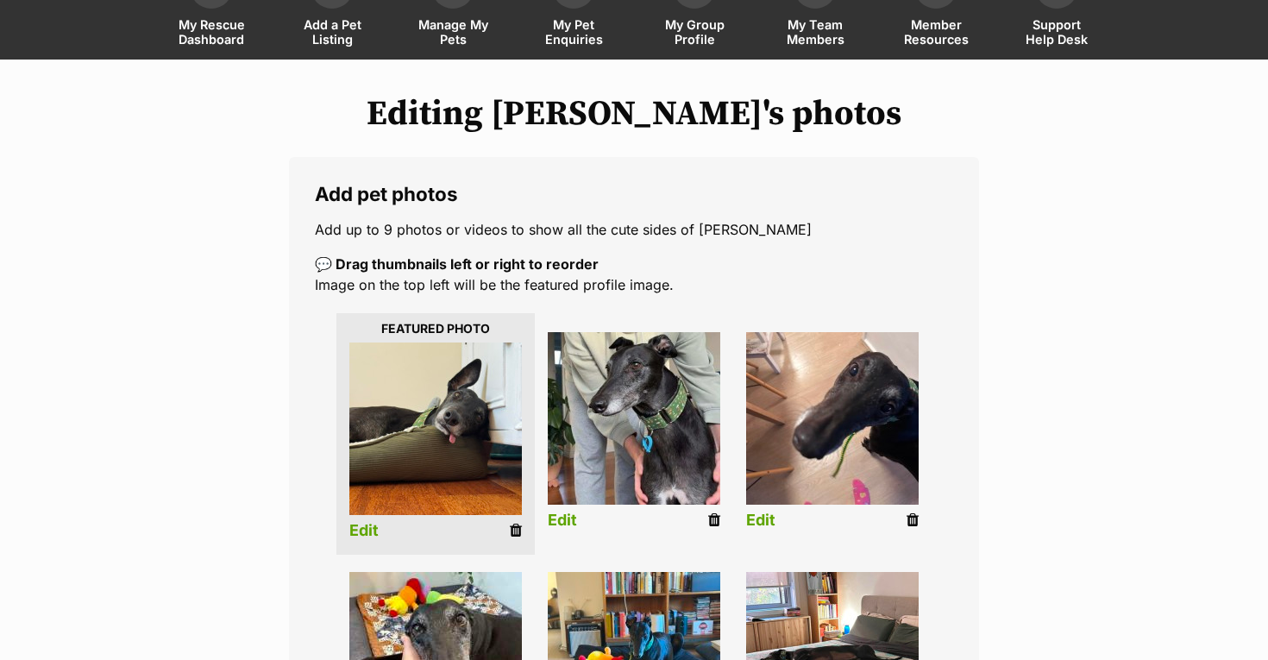
scroll to position [133, 0]
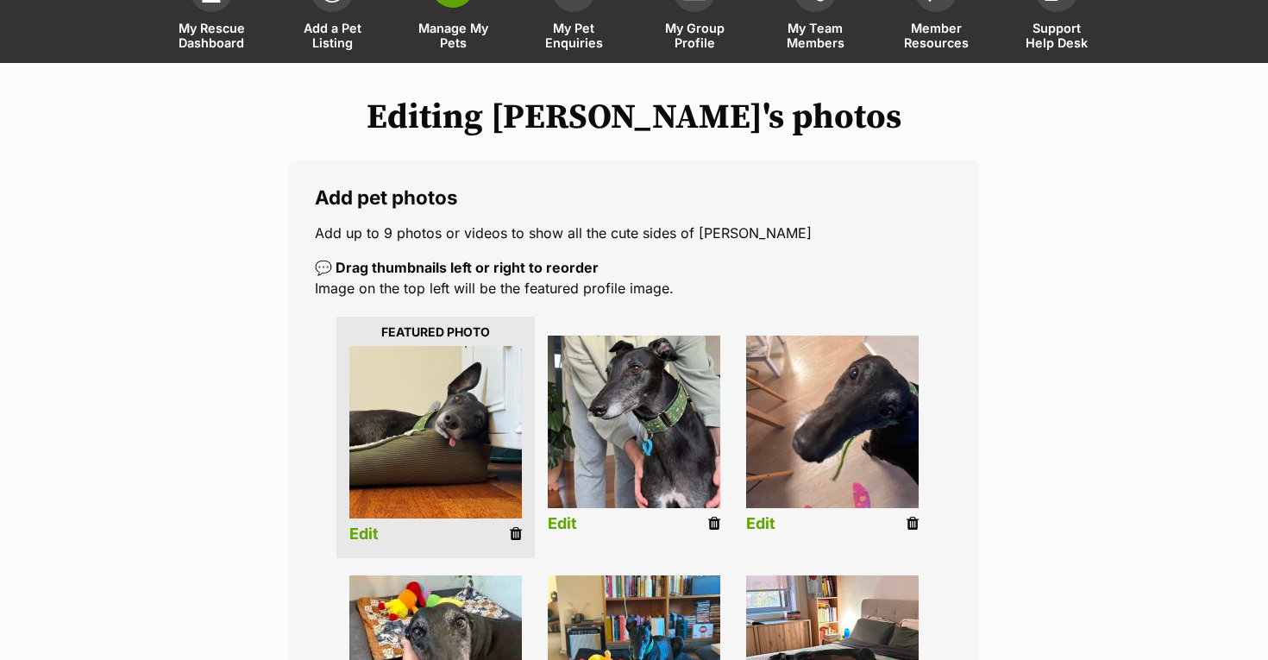
drag, startPoint x: 821, startPoint y: 505, endPoint x: 416, endPoint y: 6, distance: 642.8
